Goal: Task Accomplishment & Management: Manage account settings

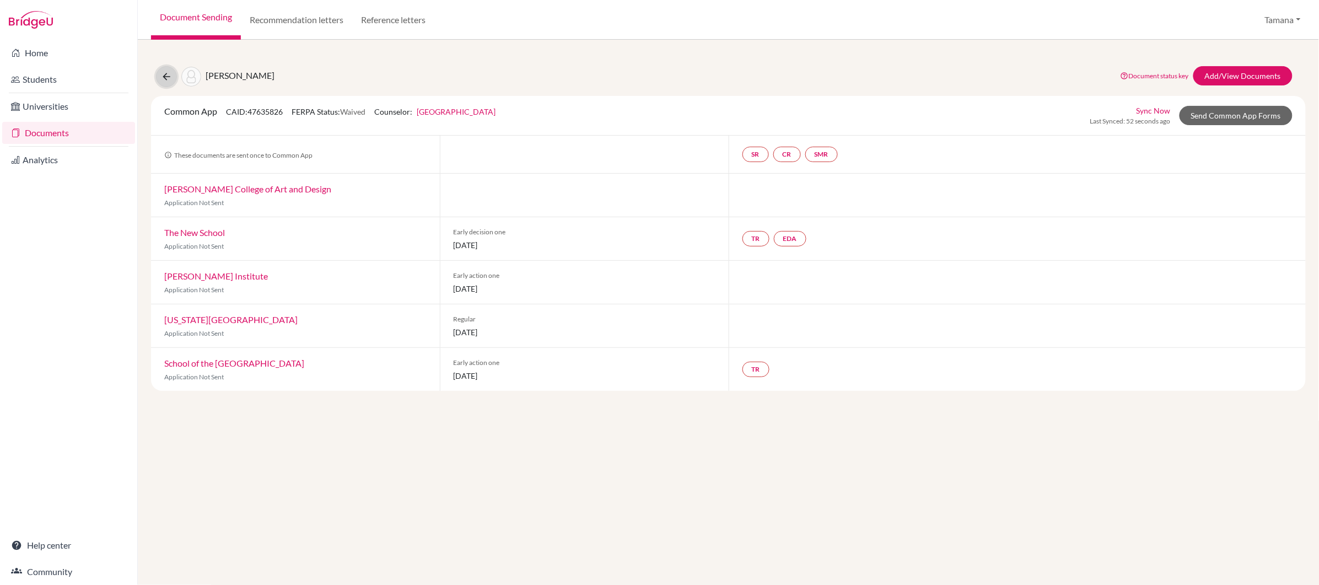
click at [166, 80] on icon at bounding box center [166, 76] width 11 height 11
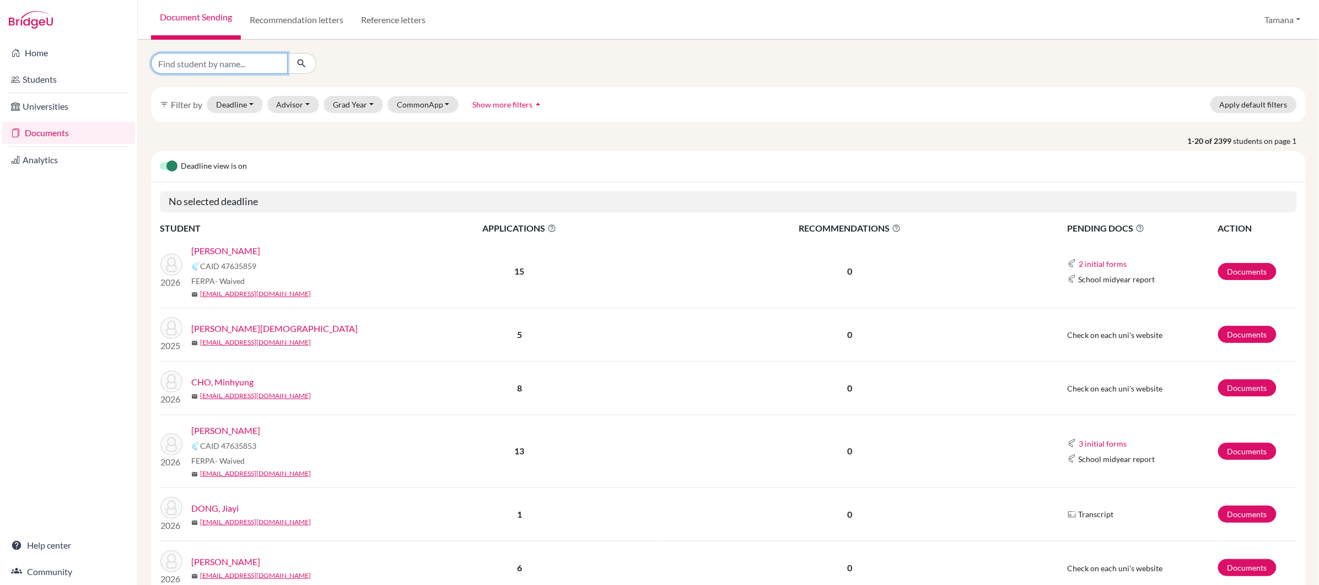
click at [222, 66] on input "Find student by name..." at bounding box center [219, 63] width 137 height 21
click at [262, 61] on input "Find student by name..." at bounding box center [219, 63] width 137 height 21
paste input "WANG Shuoqing"
type input "WANG Shuoqing"
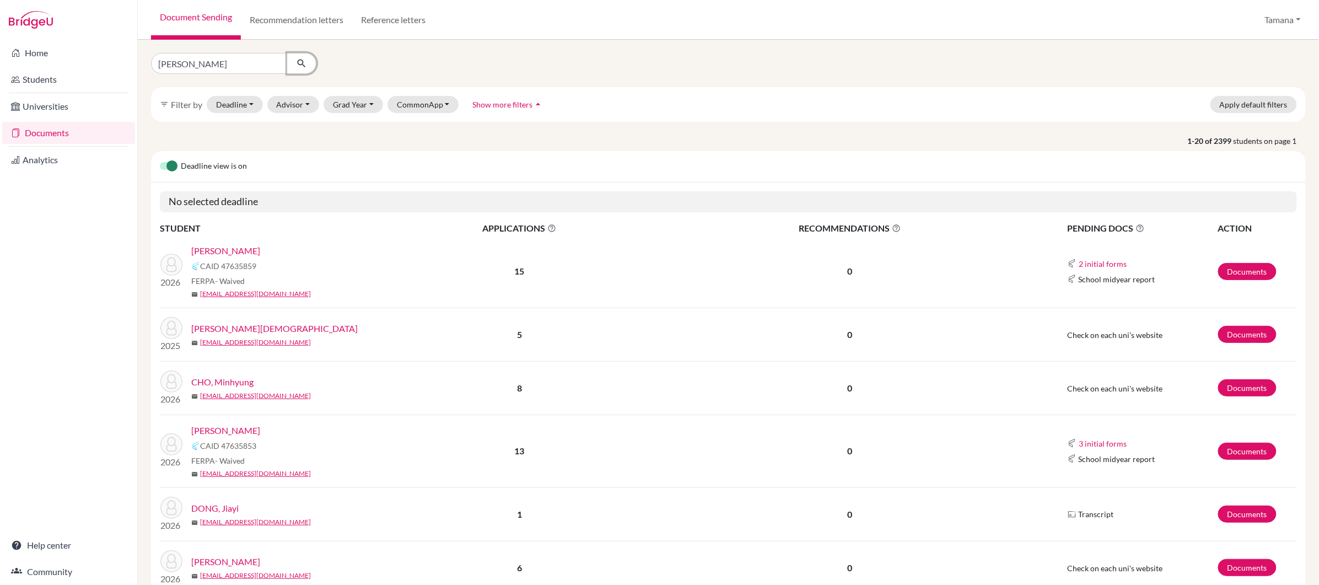
click at [314, 62] on button "submit" at bounding box center [301, 63] width 29 height 21
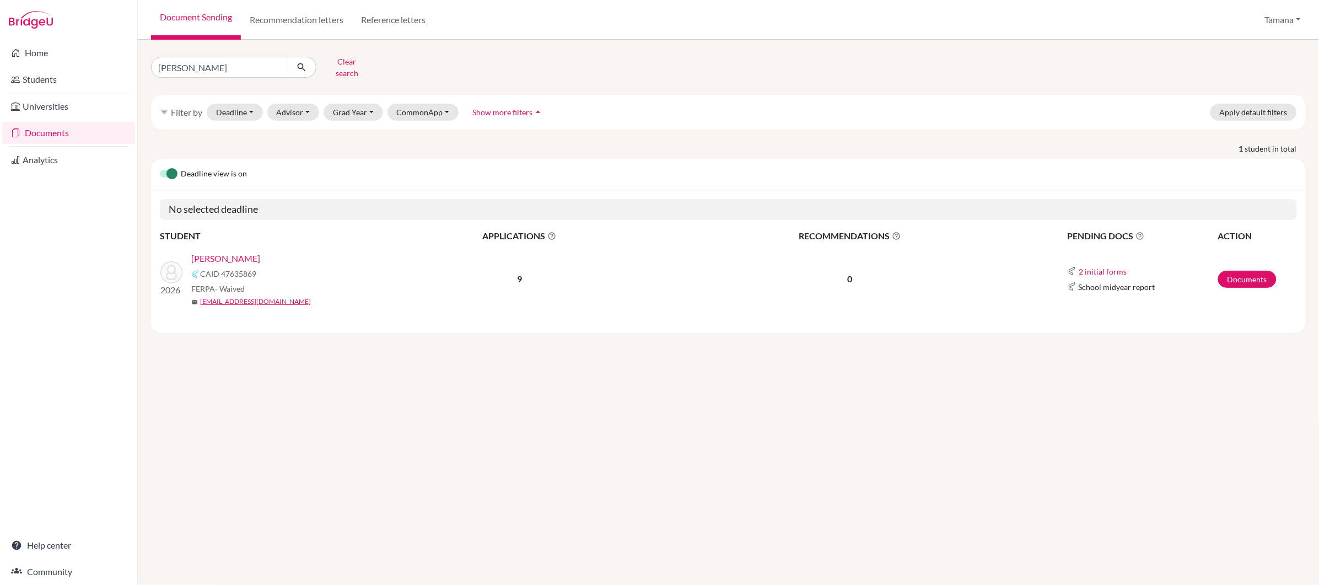
click at [246, 252] on link "[PERSON_NAME]" at bounding box center [225, 258] width 69 height 13
click at [249, 252] on link "[PERSON_NAME]" at bounding box center [225, 258] width 69 height 13
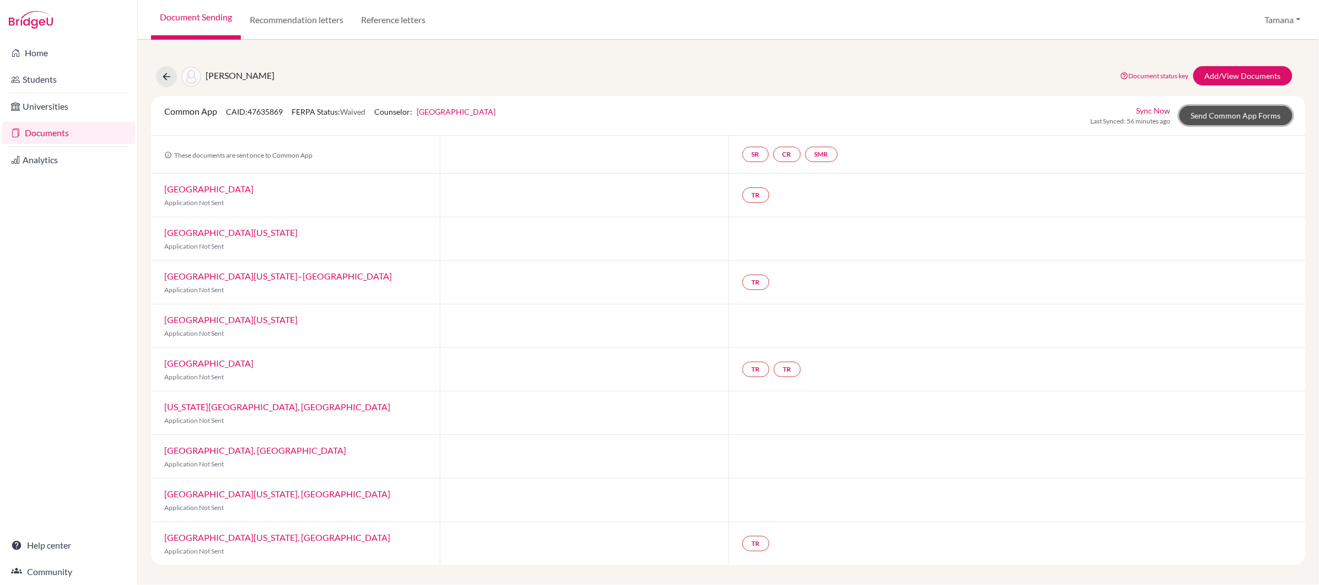
click at [1235, 113] on link "Send Common App Forms" at bounding box center [1236, 115] width 113 height 19
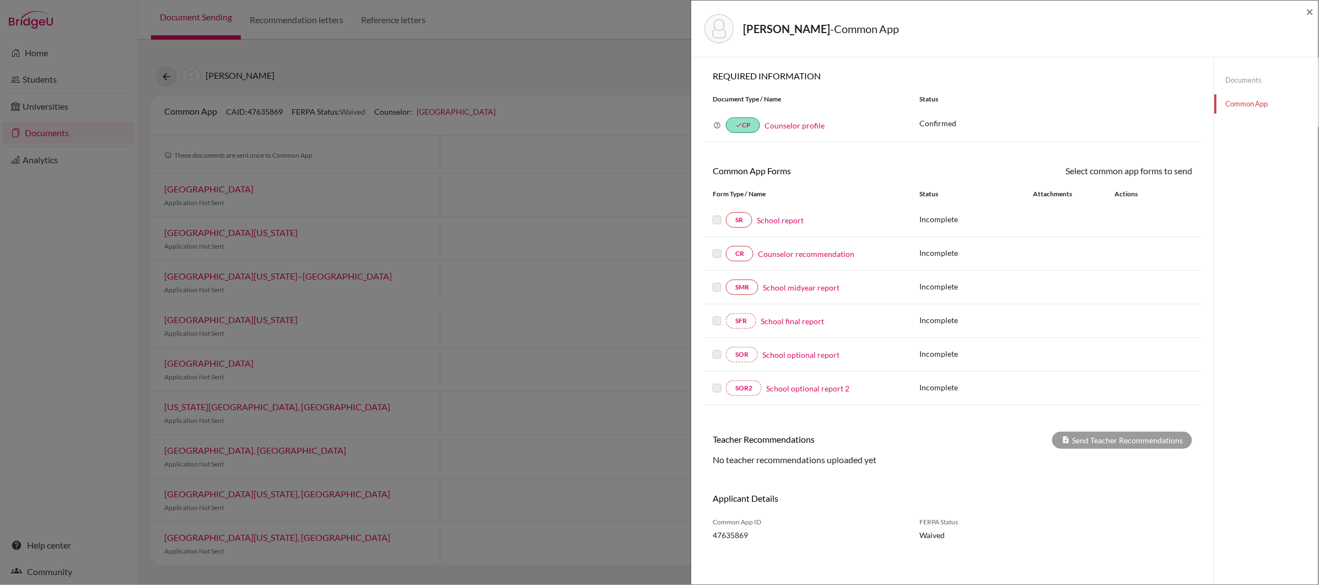
click at [1305, 16] on div "WANG, Shuoqing - Common App ×" at bounding box center [1005, 28] width 619 height 47
click at [1307, 13] on span "×" at bounding box center [1311, 11] width 8 height 16
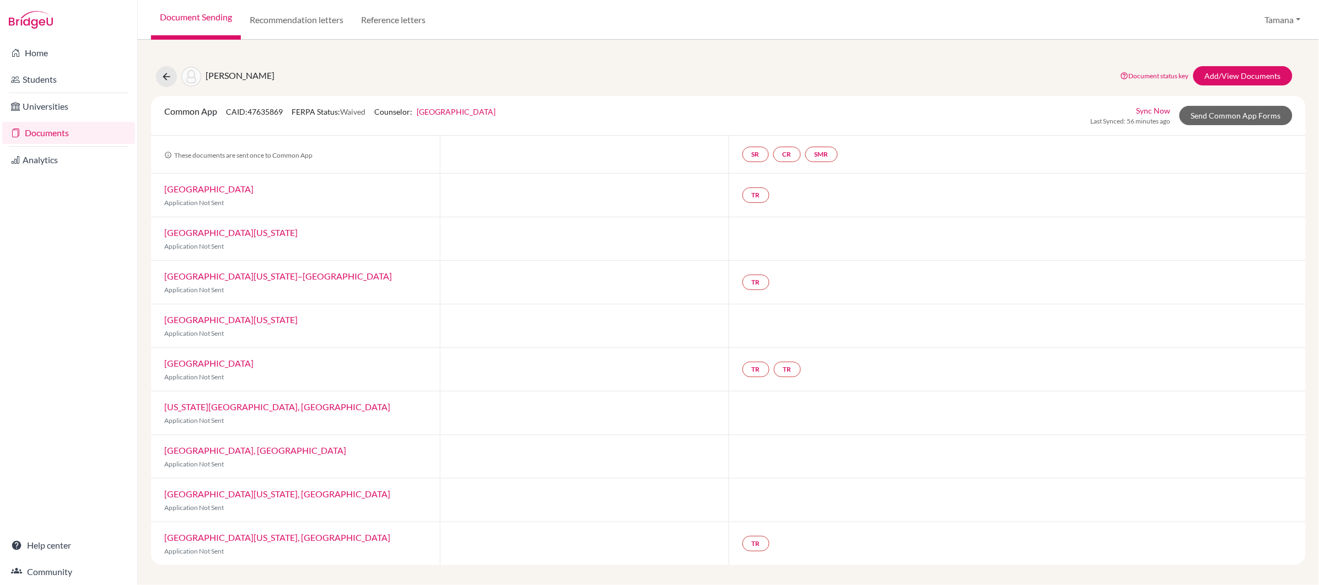
click at [749, 385] on div "TR TR" at bounding box center [1018, 369] width 578 height 43
drag, startPoint x: 752, startPoint y: 391, endPoint x: 736, endPoint y: 346, distance: 47.4
click at [736, 346] on div "Common App CAID: 47635869 FERPA Status: Waived Counselor: Tamana Chanrai-Hills …" at bounding box center [728, 330] width 1155 height 469
click at [738, 401] on div at bounding box center [1018, 412] width 578 height 43
copy link "[GEOGRAPHIC_DATA]"
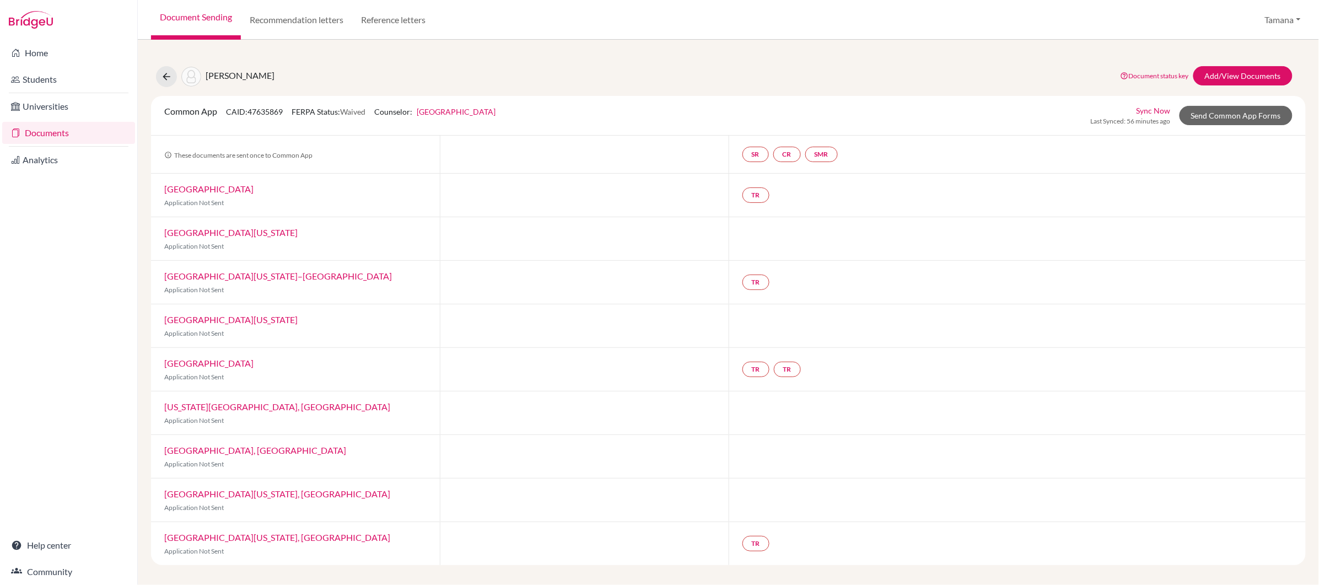
drag, startPoint x: 314, startPoint y: 359, endPoint x: 154, endPoint y: 360, distance: 160.4
click at [154, 360] on div "[GEOGRAPHIC_DATA] Application Not Sent" at bounding box center [295, 369] width 289 height 43
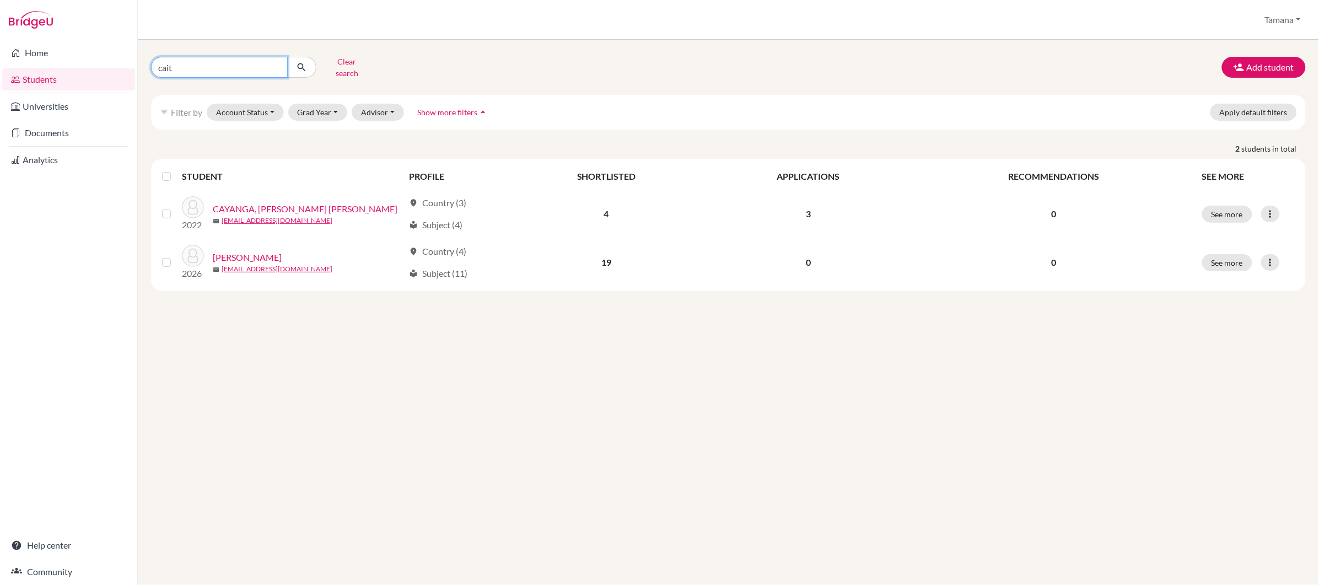
click at [202, 63] on input "cait" at bounding box center [219, 67] width 137 height 21
type input "shuo"
click button "submit" at bounding box center [301, 67] width 29 height 21
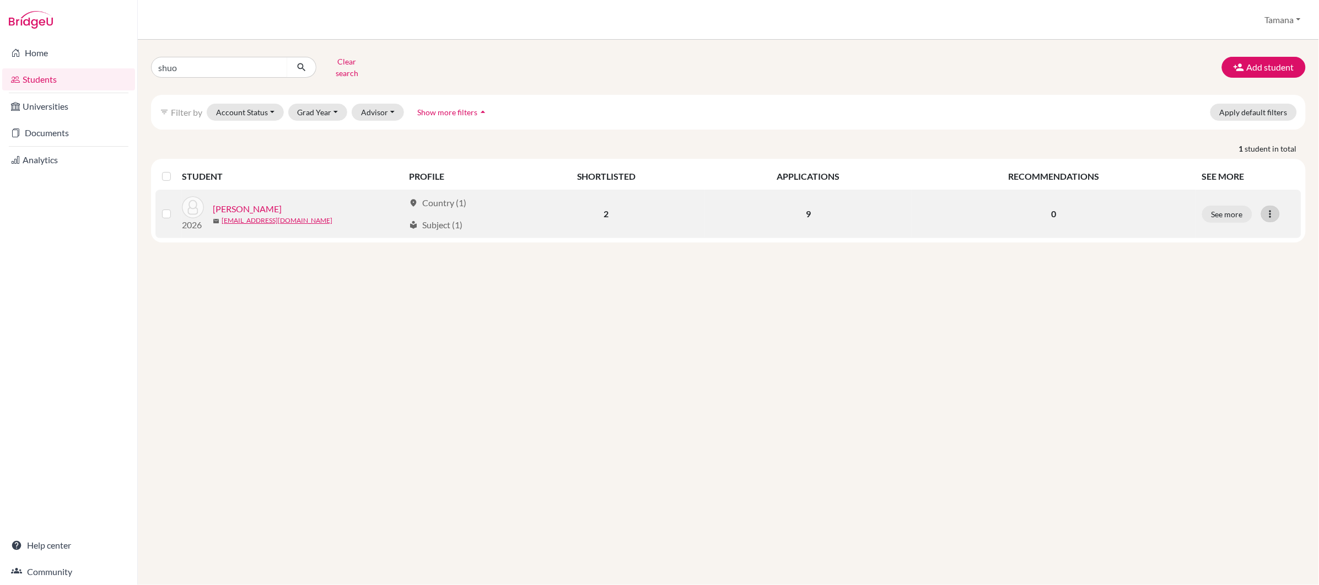
click at [1272, 208] on icon at bounding box center [1270, 213] width 11 height 11
click at [1238, 250] on button "Send Message" at bounding box center [1223, 255] width 87 height 18
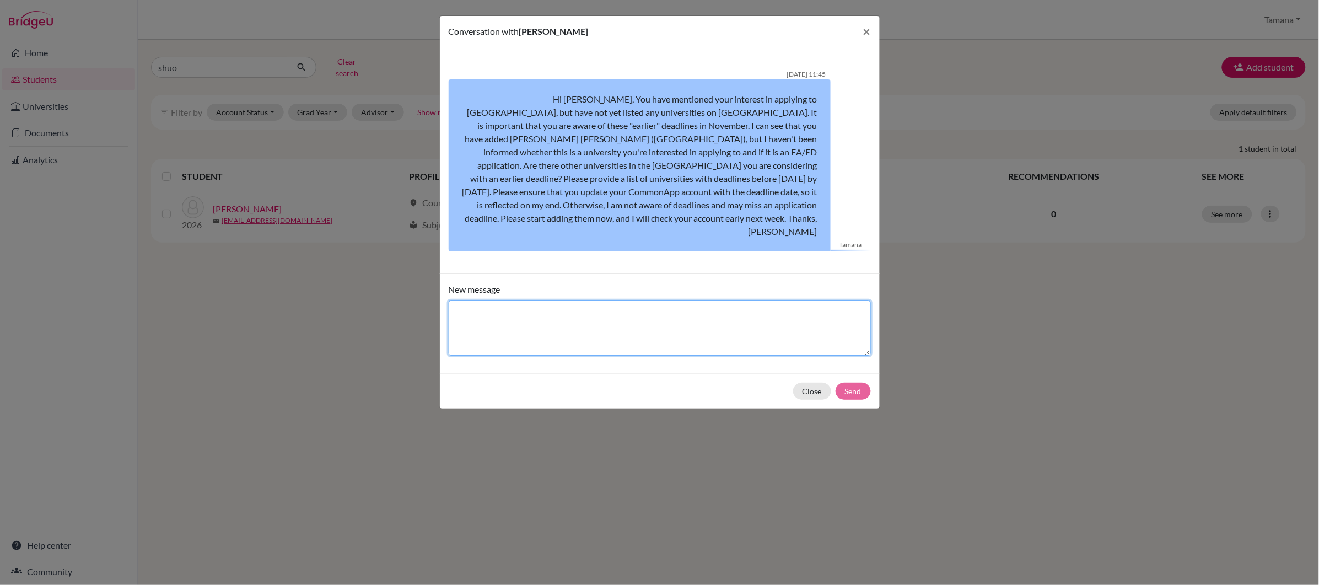
click at [599, 303] on textarea "New message" at bounding box center [660, 327] width 422 height 55
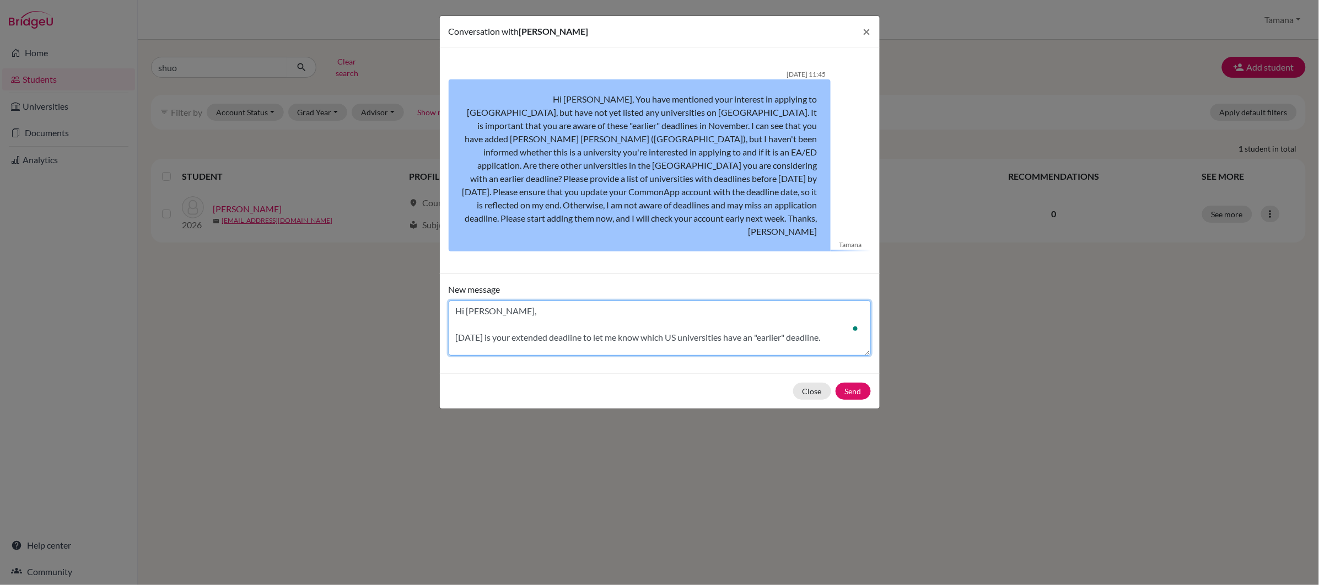
click at [841, 325] on textarea "Hi Shuoqing, Tomorrow is your extended deadline to let me know which US univers…" at bounding box center [660, 327] width 422 height 55
paste textarea "Case Western Reserve University"
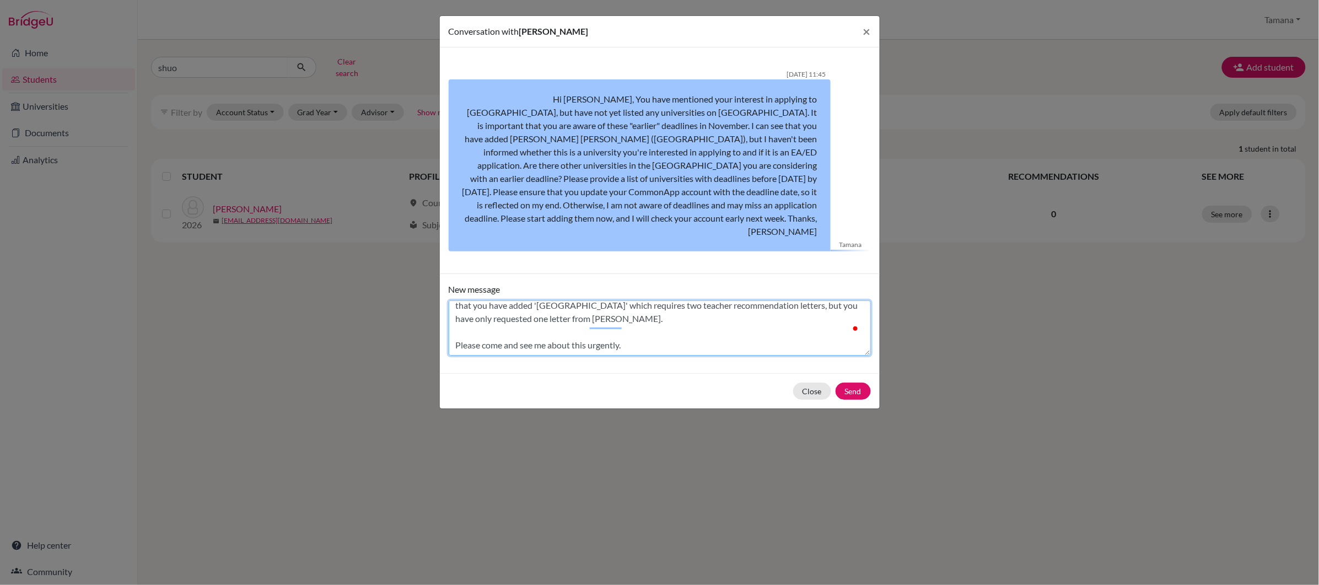
scroll to position [0, 0]
click at [607, 300] on textarea "Hi Shuoqing, Tomorrow is your extended deadline to let me know which US univers…" at bounding box center [660, 327] width 422 height 55
type textarea "Hi Shuoqing, Tomorrow is your extended deadline to let me know which US univers…"
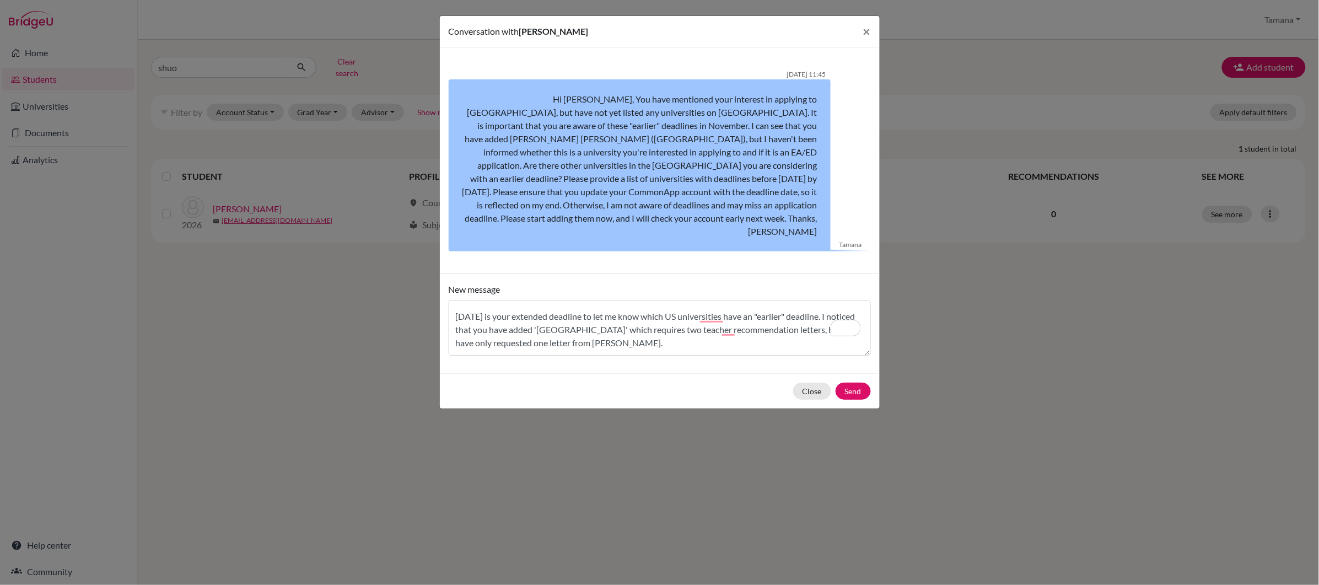
click at [871, 386] on div "Close Send" at bounding box center [660, 390] width 440 height 35
click at [861, 383] on button "Send" at bounding box center [853, 391] width 35 height 17
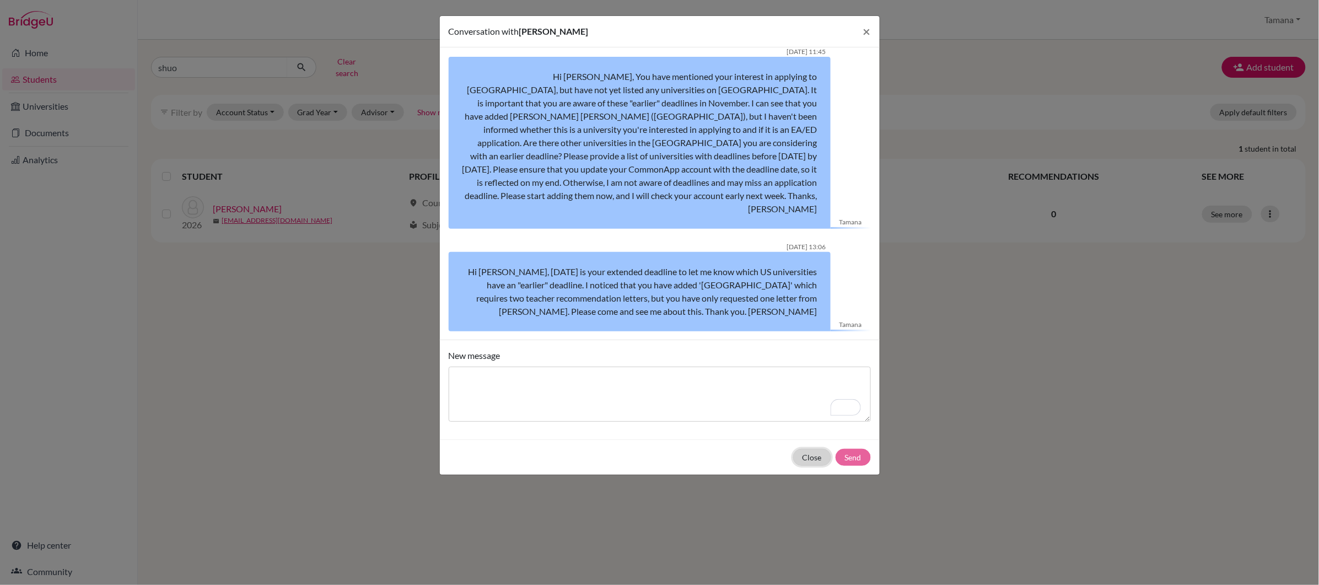
click at [804, 461] on button "Close" at bounding box center [812, 457] width 38 height 17
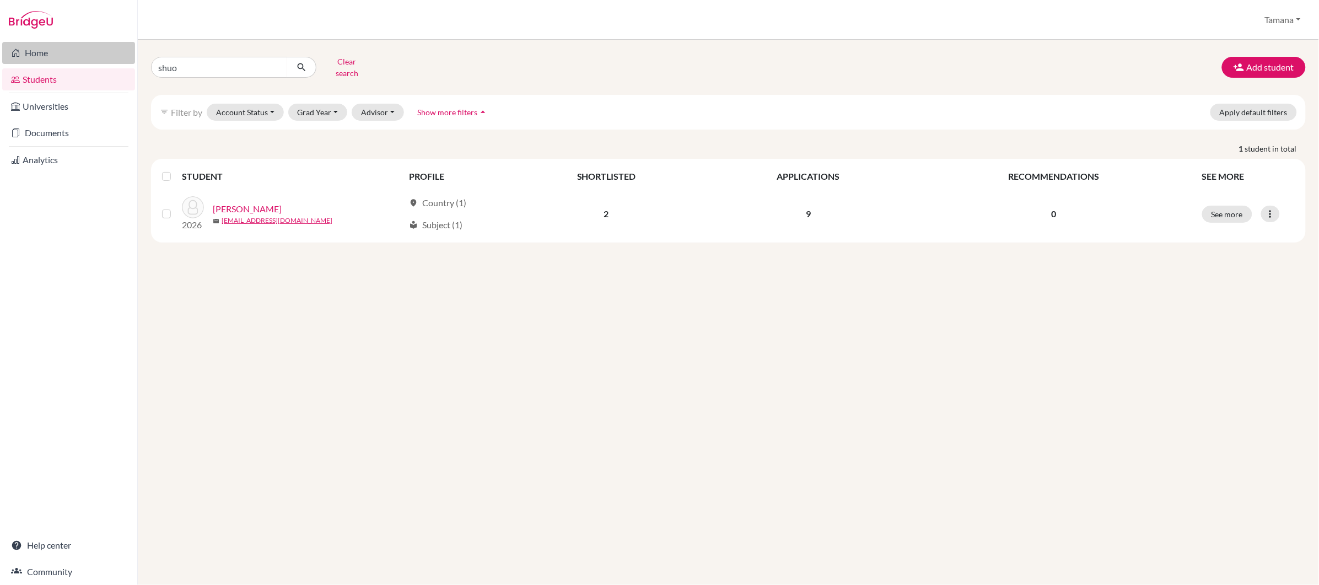
click at [36, 50] on link "Home" at bounding box center [68, 53] width 133 height 22
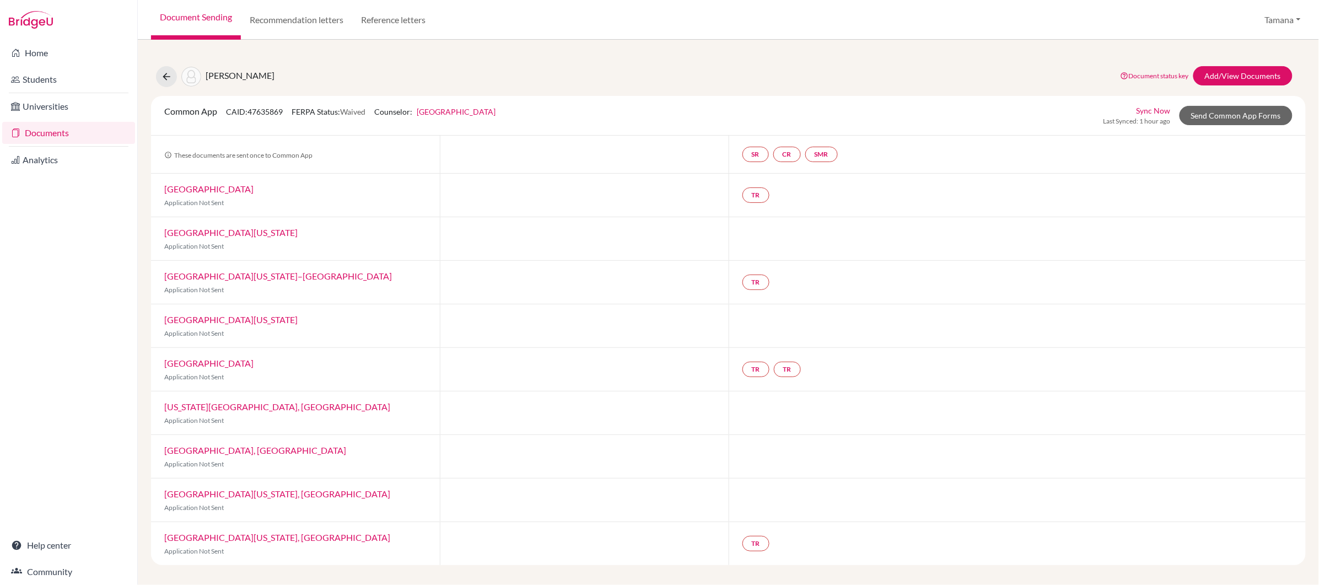
drag, startPoint x: 243, startPoint y: 185, endPoint x: 165, endPoint y: 185, distance: 77.7
click at [163, 186] on div "Northeastern University Application Not Sent" at bounding box center [295, 195] width 289 height 43
click at [386, 179] on div "Northeastern University Application Not Sent" at bounding box center [295, 195] width 289 height 43
drag, startPoint x: 821, startPoint y: 347, endPoint x: 446, endPoint y: 344, distance: 374.9
click at [448, 343] on div "Common App CAID: 47635869 FERPA Status: Waived Counselor: [GEOGRAPHIC_DATA] [GE…" at bounding box center [728, 330] width 1155 height 469
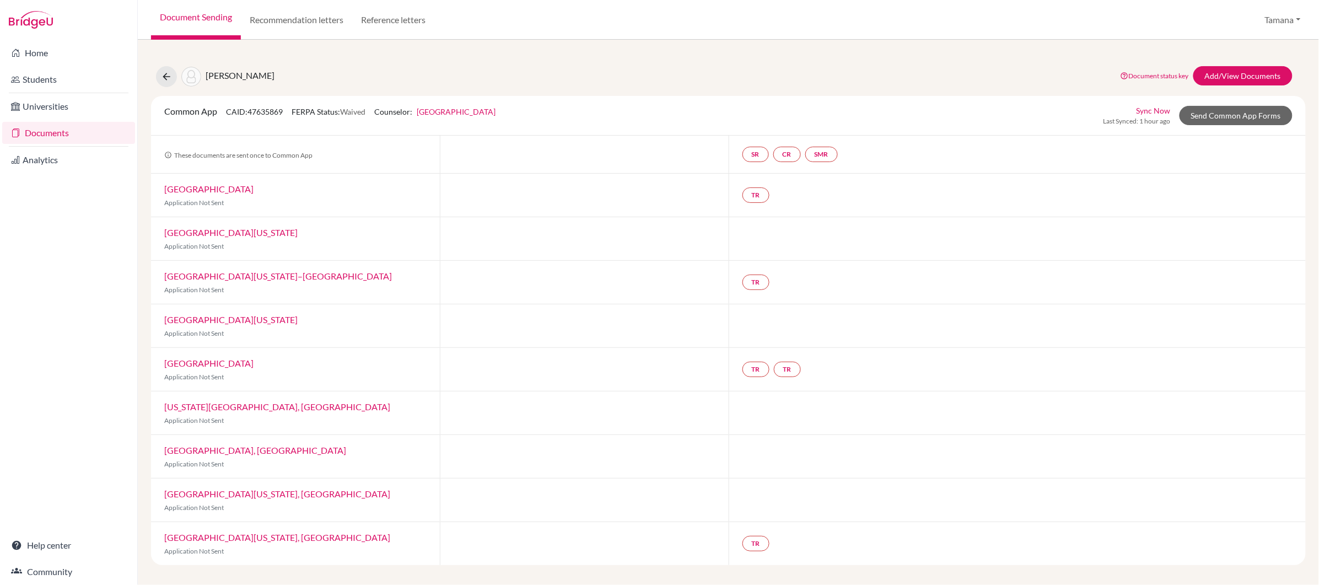
drag, startPoint x: 408, startPoint y: 368, endPoint x: 389, endPoint y: 371, distance: 19.0
click at [408, 368] on div "[GEOGRAPHIC_DATA] Application Not Sent" at bounding box center [295, 369] width 289 height 43
drag, startPoint x: 359, startPoint y: 373, endPoint x: 805, endPoint y: 383, distance: 446.1
click at [856, 382] on div "[GEOGRAPHIC_DATA] Application Not Sent TR TR" at bounding box center [728, 370] width 1155 height 44
click at [768, 383] on div "TR TR" at bounding box center [1018, 369] width 578 height 43
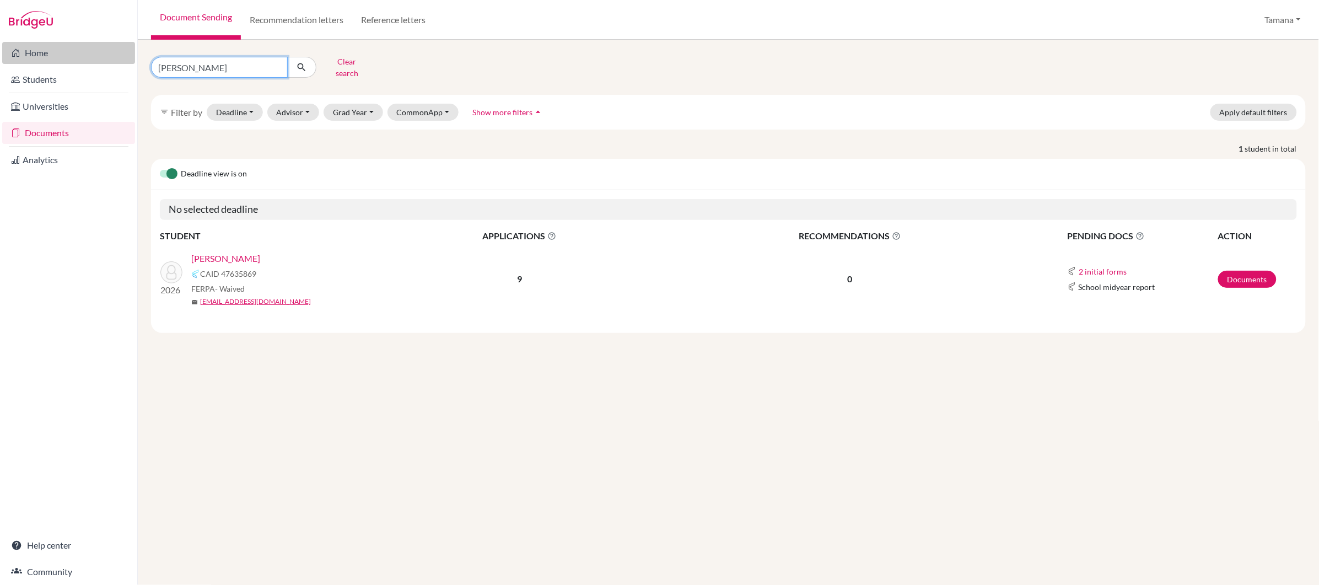
drag, startPoint x: 238, startPoint y: 60, endPoint x: 115, endPoint y: 60, distance: 122.9
click at [114, 60] on div "Home Students Universities Documents Analytics Help center Community Document S…" at bounding box center [659, 292] width 1319 height 585
type input "xitong"
click button "submit" at bounding box center [301, 67] width 29 height 21
click at [214, 252] on link "CHEN, Xitong" at bounding box center [225, 258] width 69 height 13
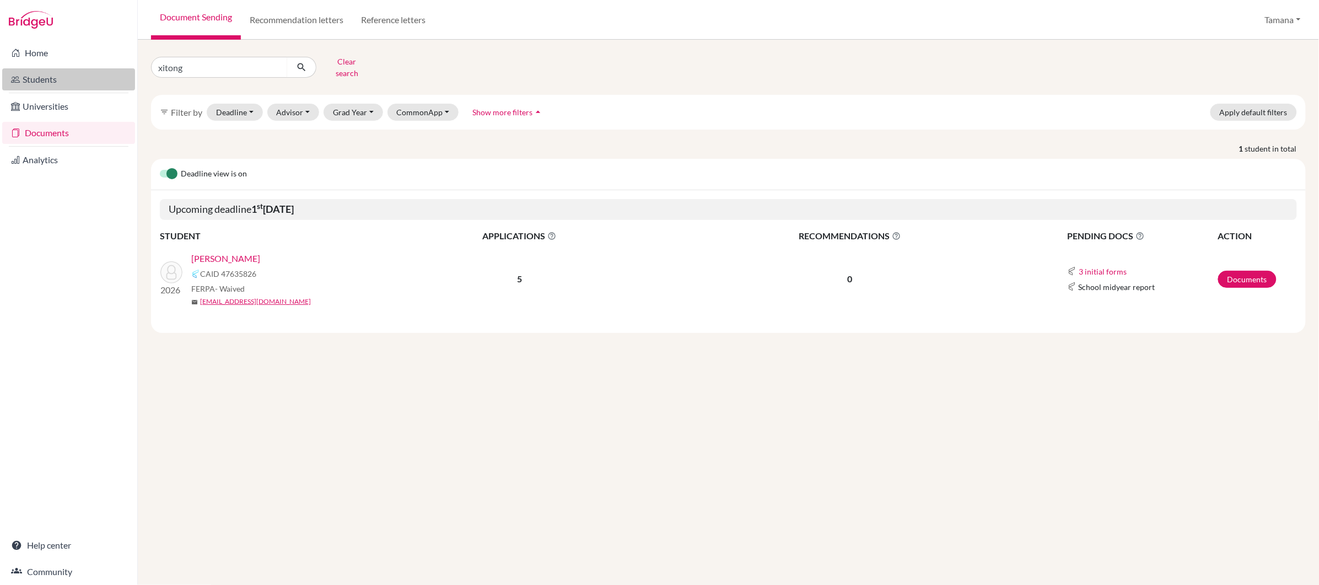
click at [88, 84] on link "Students" at bounding box center [68, 79] width 133 height 22
click at [220, 64] on input "xitong" at bounding box center [219, 67] width 137 height 21
type input "shu"
click button "submit" at bounding box center [301, 67] width 29 height 21
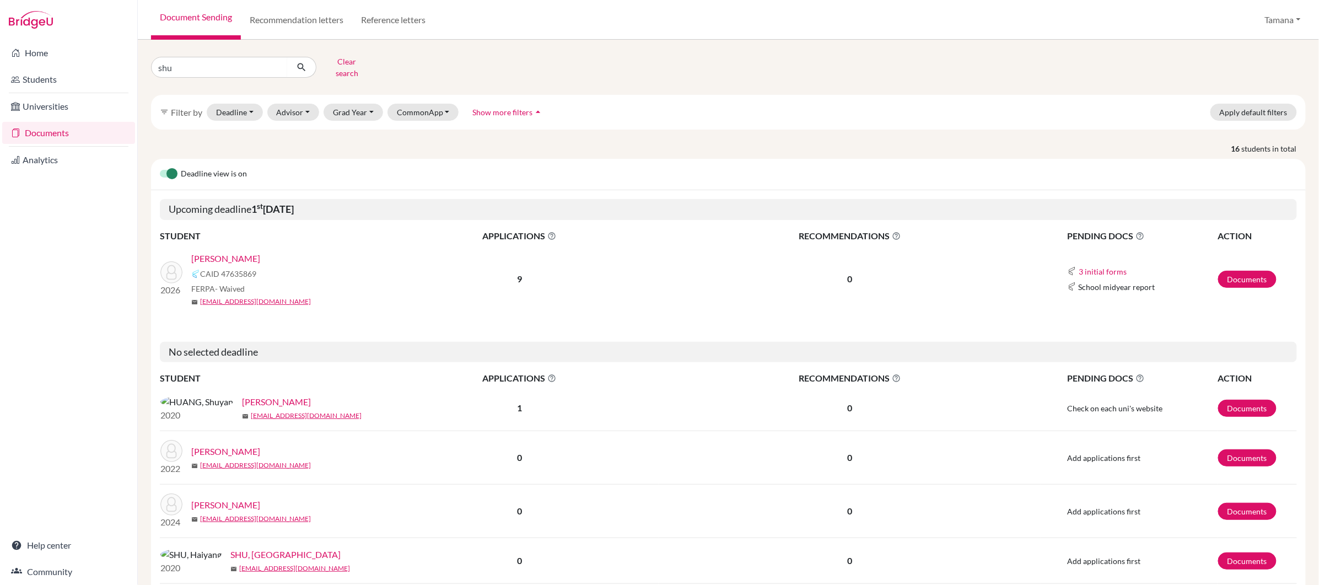
click at [229, 252] on link "[PERSON_NAME]" at bounding box center [225, 258] width 69 height 13
click at [241, 255] on link "[PERSON_NAME]" at bounding box center [225, 258] width 69 height 13
click at [244, 252] on link "[PERSON_NAME]" at bounding box center [225, 258] width 69 height 13
click at [231, 255] on link "[PERSON_NAME]" at bounding box center [225, 258] width 69 height 13
click at [227, 252] on link "[PERSON_NAME]" at bounding box center [225, 258] width 69 height 13
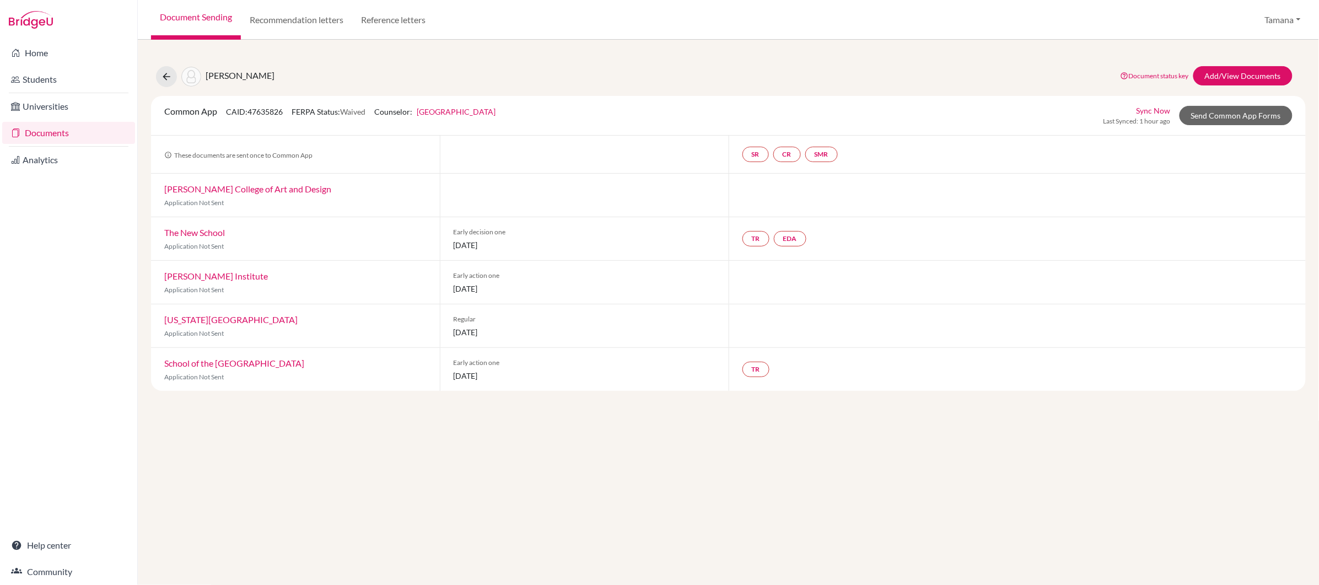
drag, startPoint x: 520, startPoint y: 333, endPoint x: 440, endPoint y: 322, distance: 80.7
click at [440, 322] on div "Regular [DATE]" at bounding box center [584, 325] width 289 height 43
click at [528, 332] on span "[DATE]" at bounding box center [585, 332] width 262 height 12
drag, startPoint x: 656, startPoint y: 334, endPoint x: 218, endPoint y: 320, distance: 437.9
click at [218, 320] on div "[US_STATE] School of Design Application Not Sent Regular [DATE]" at bounding box center [728, 326] width 1155 height 44
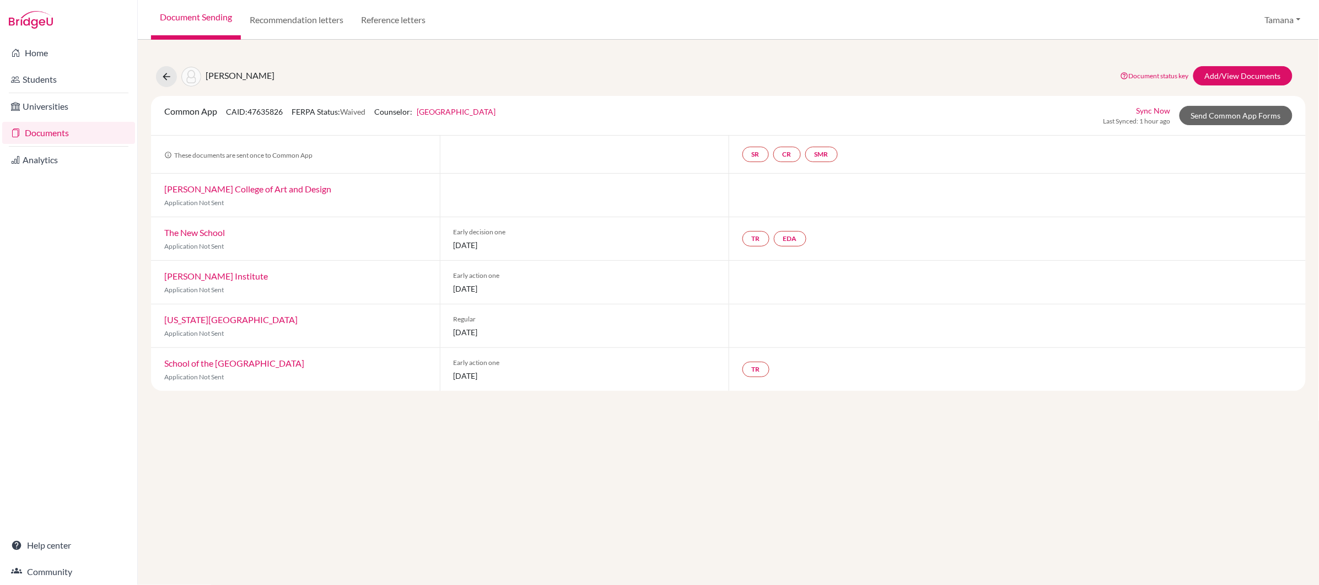
click at [385, 329] on p "Application Not Sent" at bounding box center [295, 334] width 262 height 10
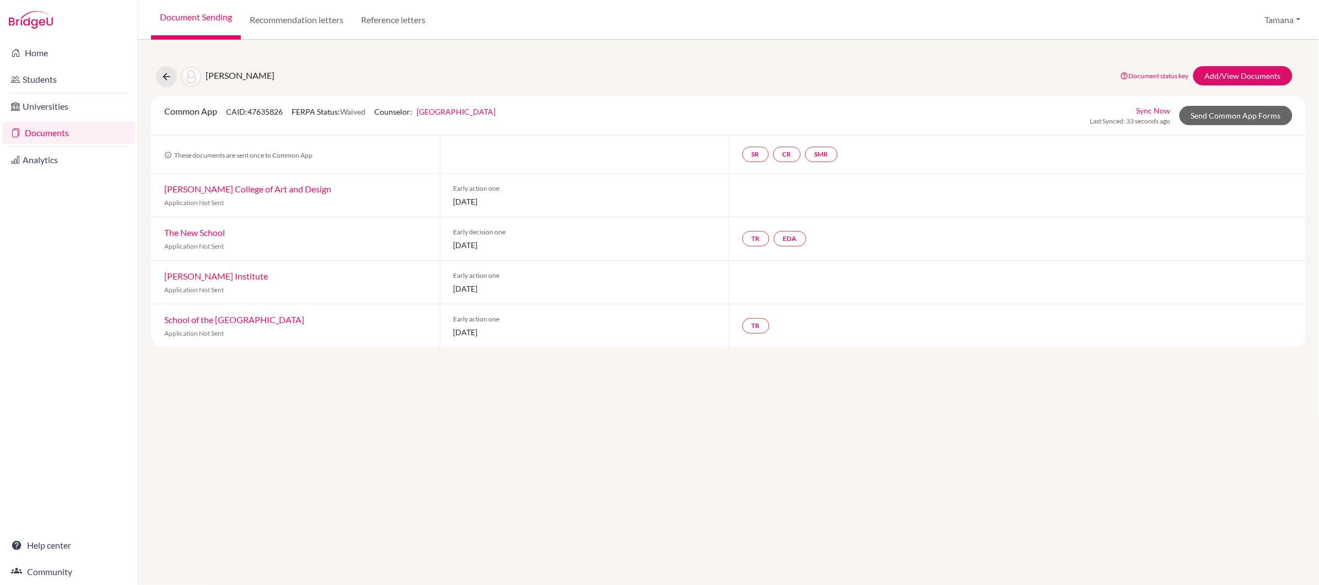
drag, startPoint x: 450, startPoint y: 202, endPoint x: 522, endPoint y: 228, distance: 76.4
click at [525, 202] on div "Early action one [DATE]" at bounding box center [584, 195] width 289 height 43
click at [516, 249] on span "[DATE]" at bounding box center [585, 245] width 262 height 12
click at [294, 26] on link "Recommendation letters" at bounding box center [296, 20] width 111 height 40
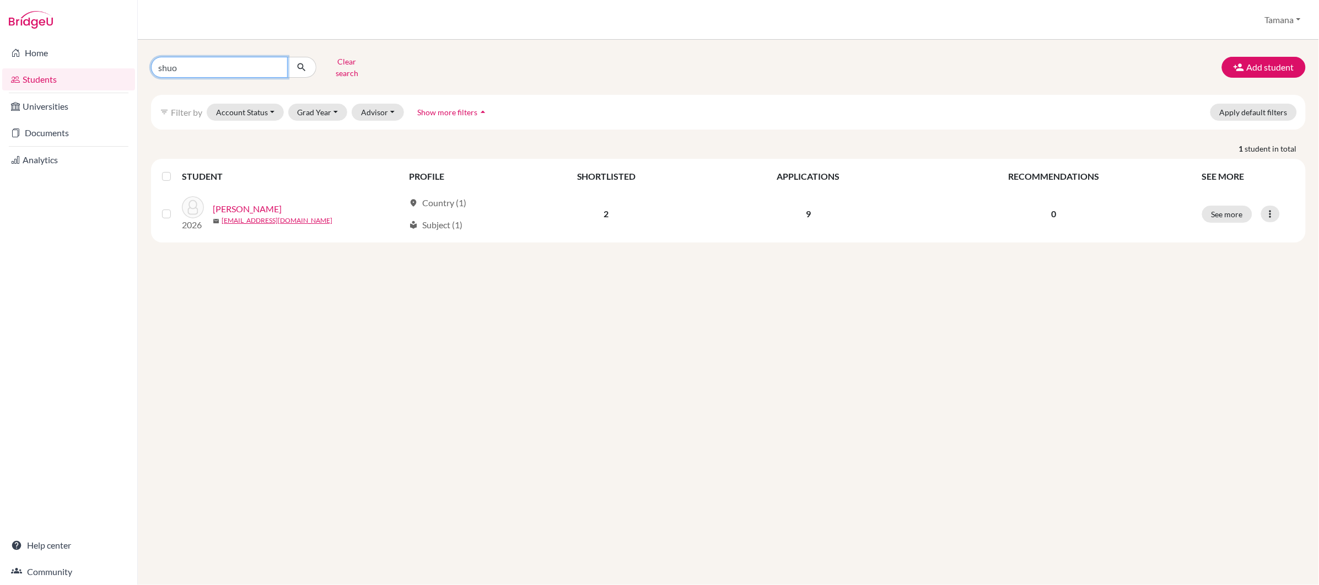
drag, startPoint x: 205, startPoint y: 59, endPoint x: 160, endPoint y: 56, distance: 44.7
click at [157, 57] on input "shuo" at bounding box center [219, 67] width 137 height 21
type input "xitong chen"
click button "submit" at bounding box center [301, 67] width 29 height 21
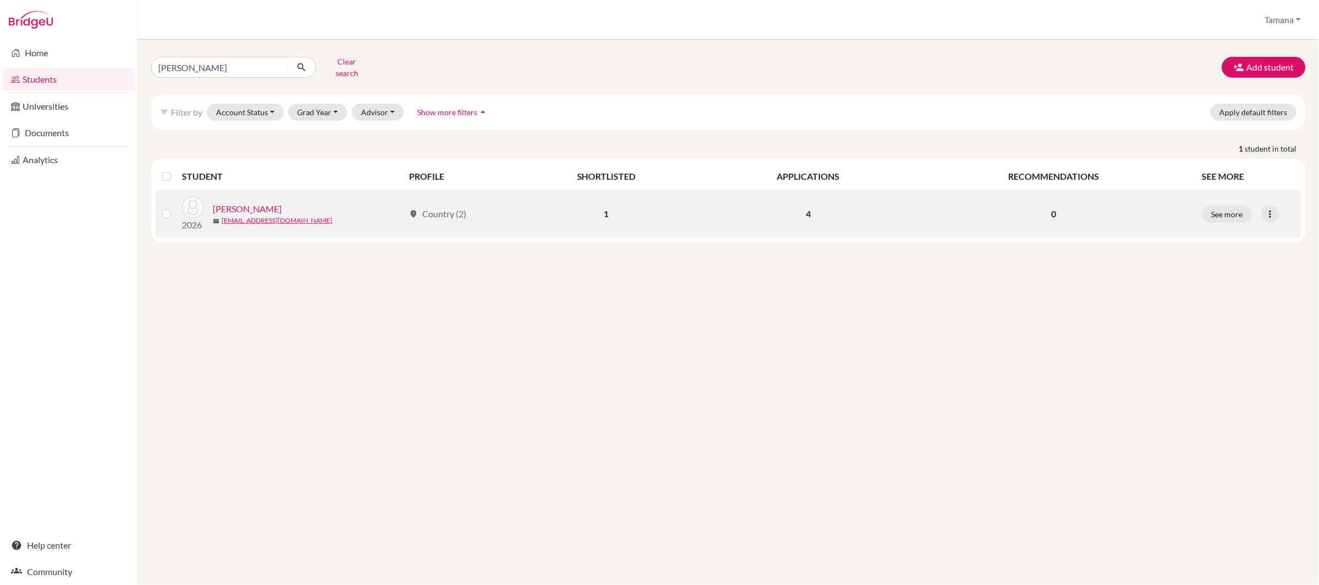
click at [245, 202] on link "CHEN, Xitong" at bounding box center [247, 208] width 69 height 13
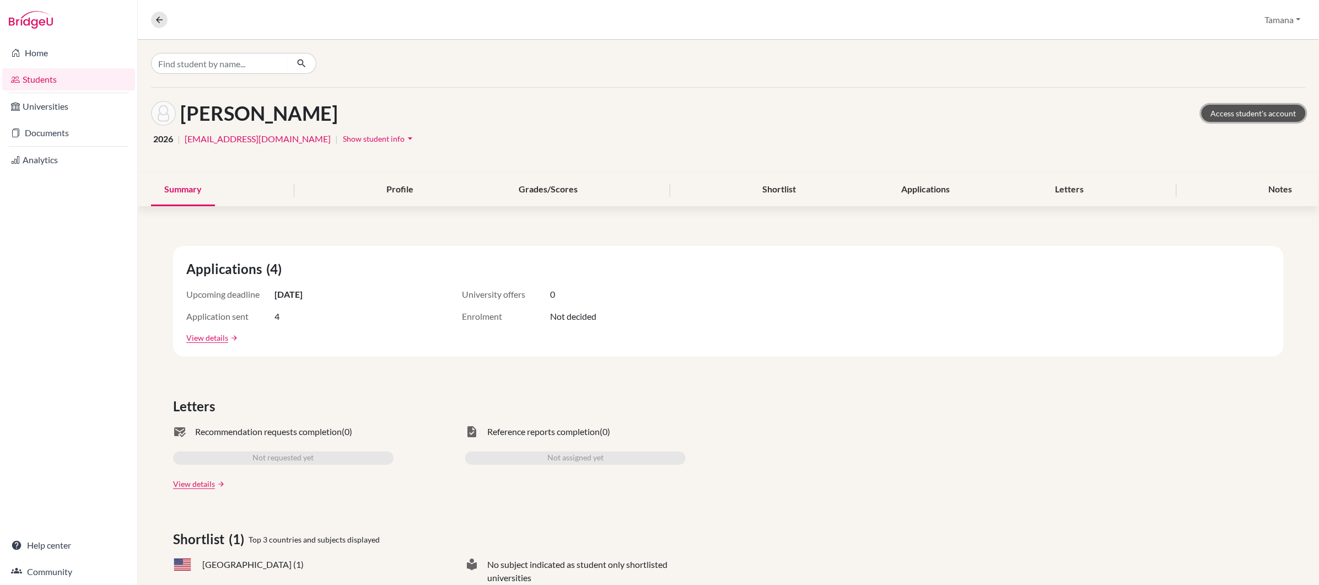
click at [1249, 115] on link "Access student's account" at bounding box center [1254, 113] width 104 height 17
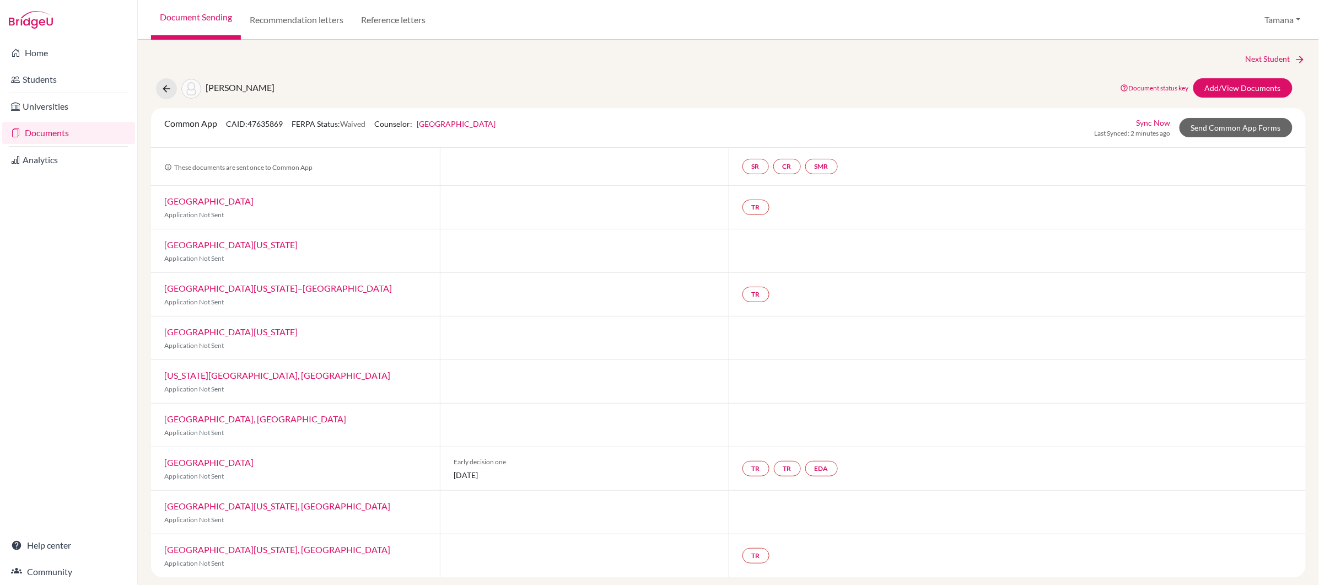
scroll to position [6, 0]
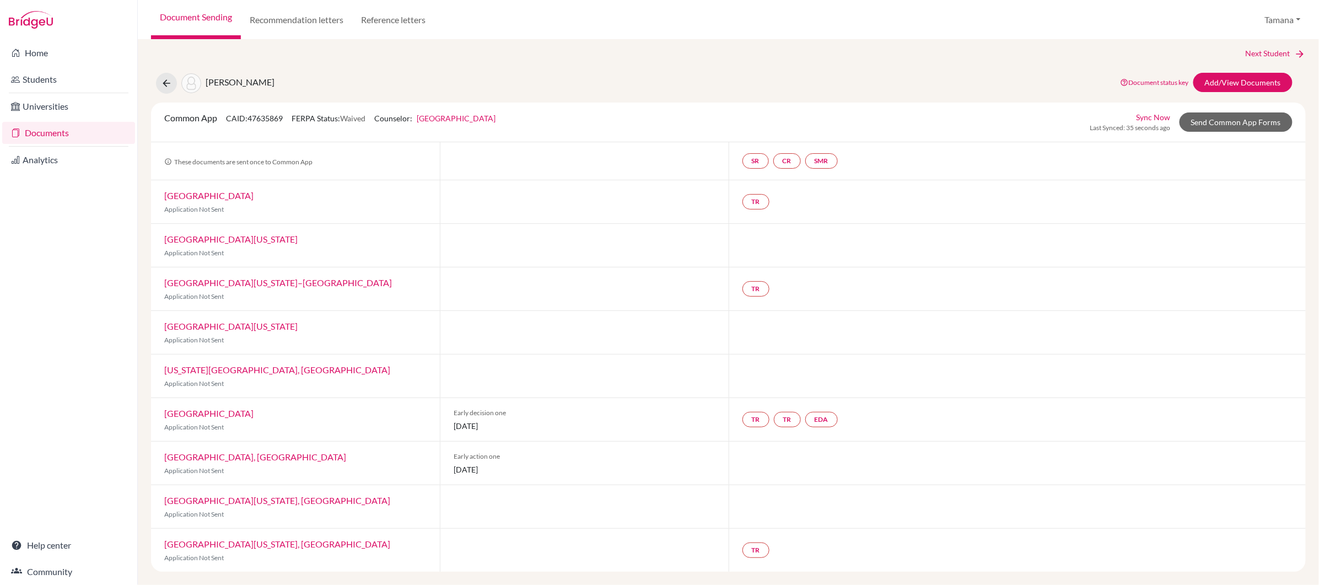
click at [399, 82] on div "[PERSON_NAME], Shuoqing Document status key TR Requirement. Document not upload…" at bounding box center [728, 83] width 1171 height 21
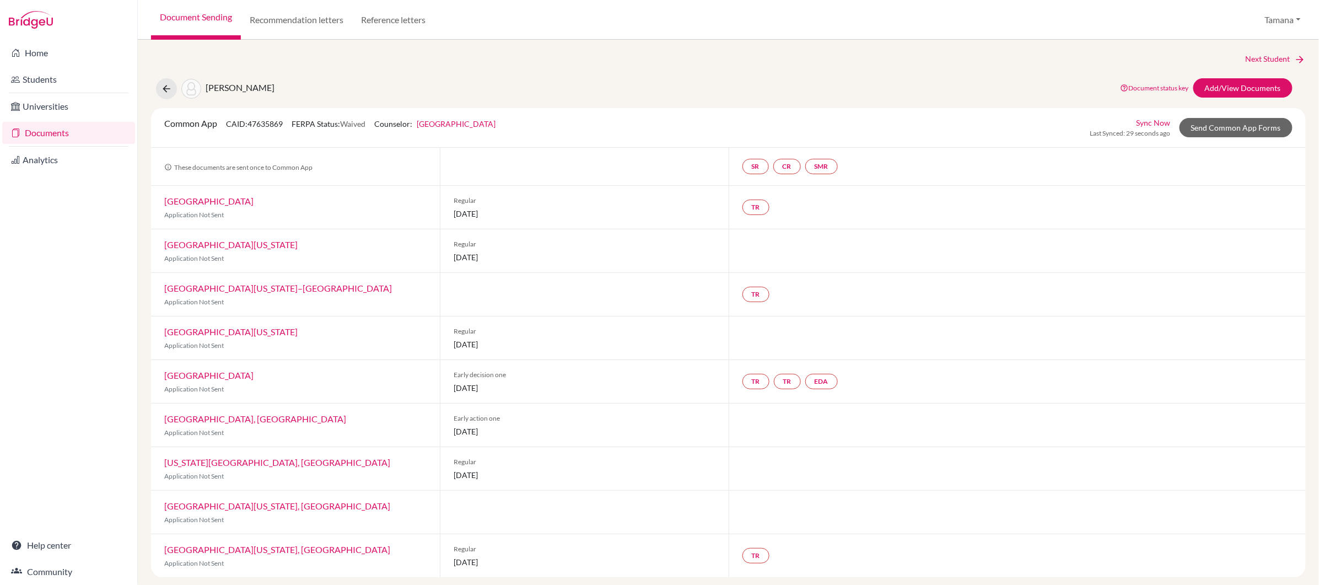
scroll to position [6, 0]
click at [1155, 122] on link "Sync Now" at bounding box center [1154, 123] width 34 height 12
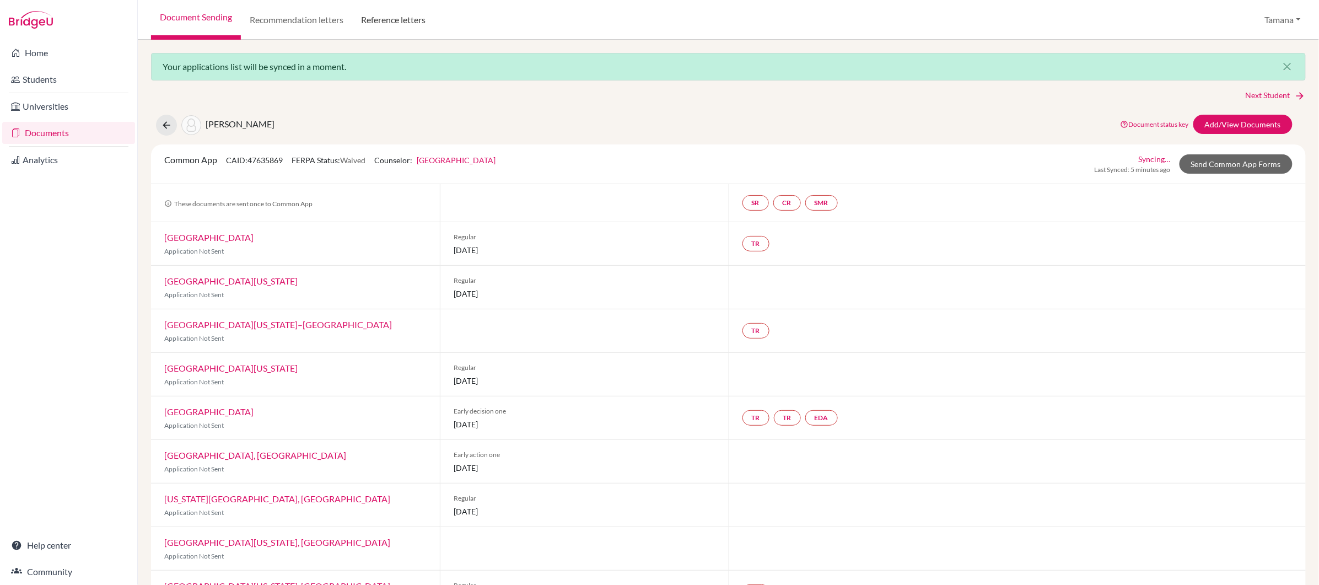
scroll to position [9, 0]
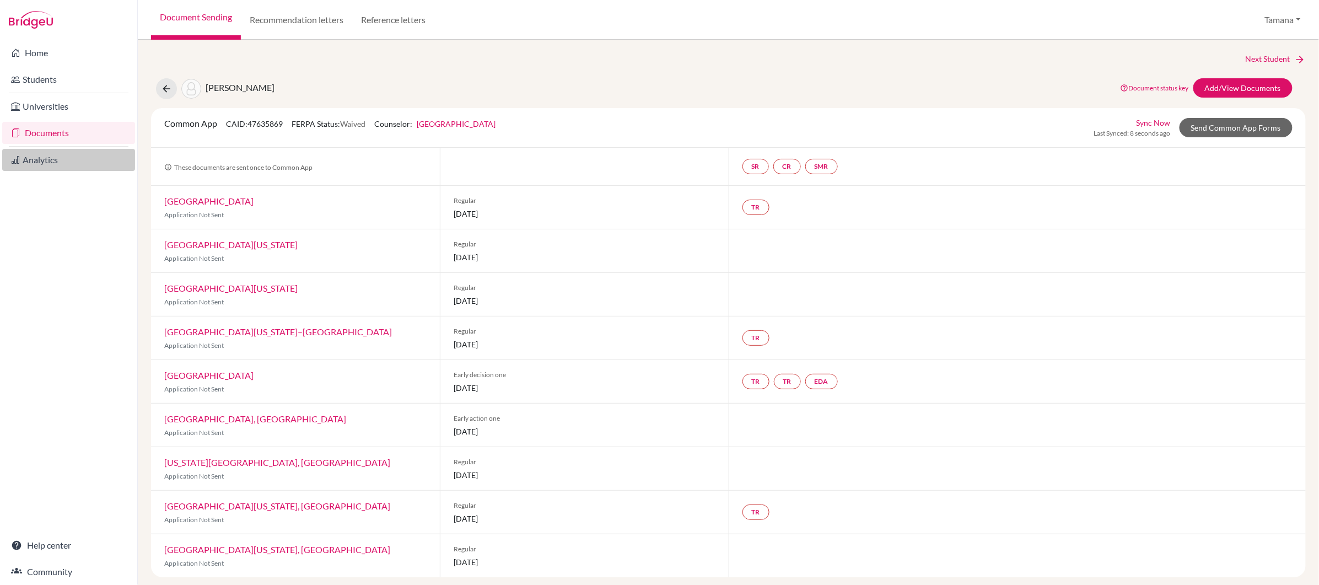
scroll to position [6, 0]
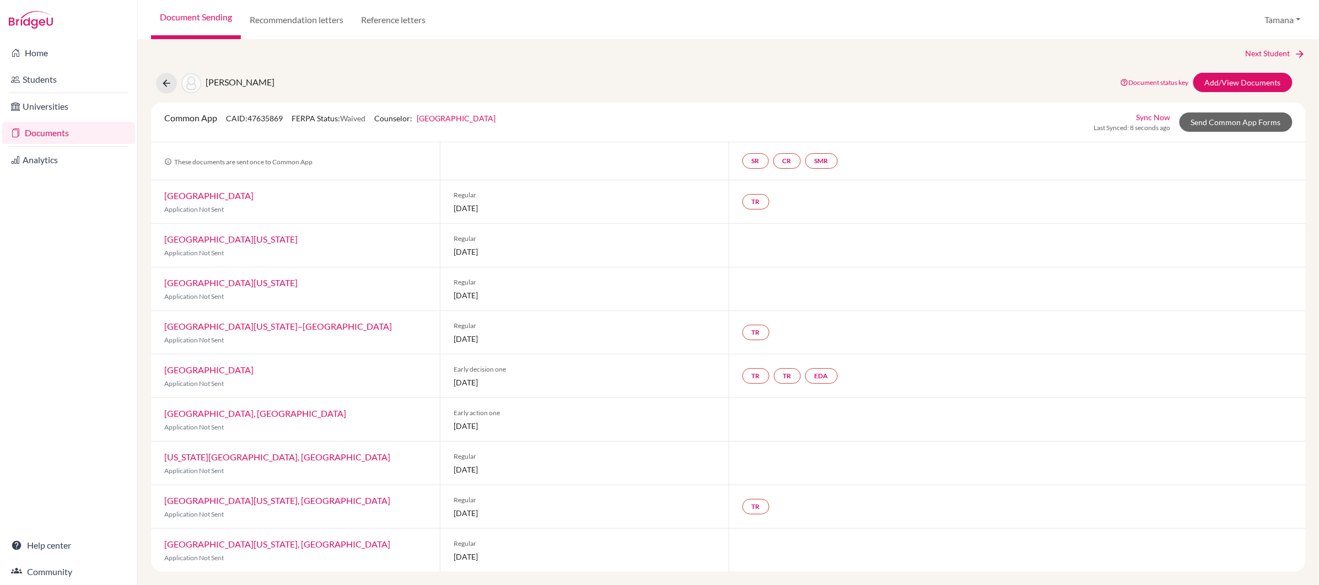
click at [1149, 108] on div "Common App CAID: 47635869 FERPA Status: Waived Counselor: [GEOGRAPHIC_DATA]-Hil…" at bounding box center [728, 123] width 1155 height 40
click at [1150, 112] on link "Sync Now" at bounding box center [1154, 117] width 34 height 12
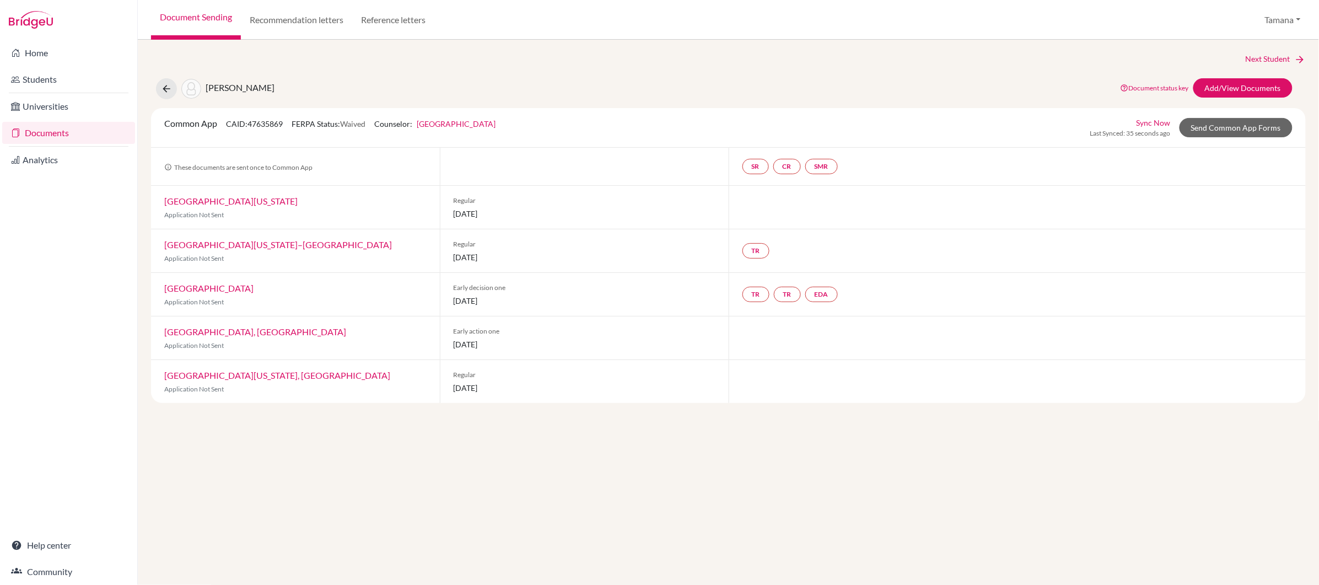
click at [467, 71] on div "Next Student [PERSON_NAME], Shuoqing Document status key TR Requirement. Docume…" at bounding box center [728, 228] width 1155 height 350
drag, startPoint x: 324, startPoint y: 286, endPoint x: 137, endPoint y: 286, distance: 186.9
click at [138, 286] on div "Next Student WANG, Shuoqing Document status key TR Requirement. Document not up…" at bounding box center [728, 312] width 1181 height 545
copy link "[GEOGRAPHIC_DATA]"
